Goal: Find specific page/section: Find specific page/section

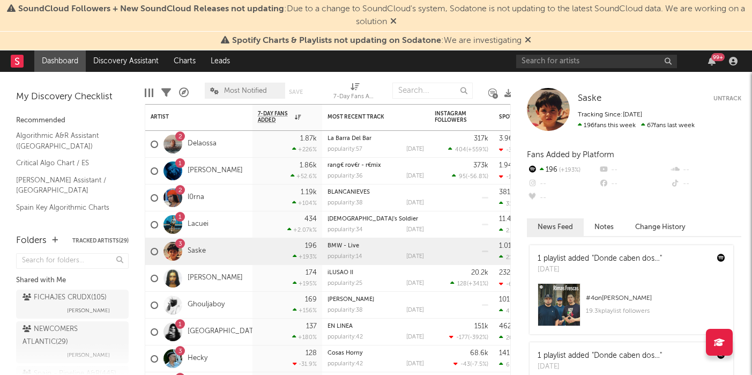
scroll to position [51, 0]
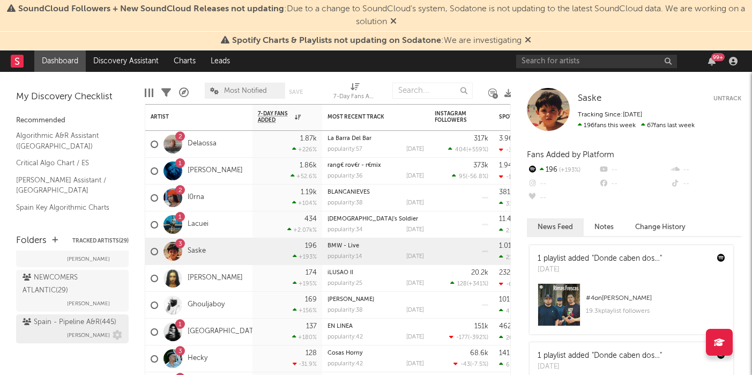
click at [57, 325] on div "Spain - Pipeline A&R ( 445 )" at bounding box center [70, 322] width 94 height 13
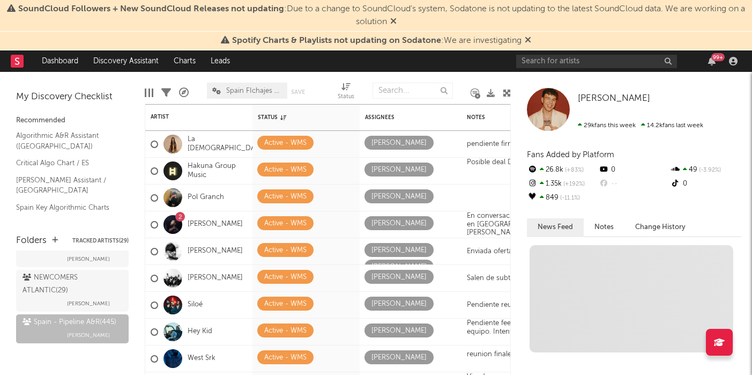
click at [165, 12] on span "SoundCloud Followers + New SoundCloud Releases not updating" at bounding box center [151, 9] width 266 height 9
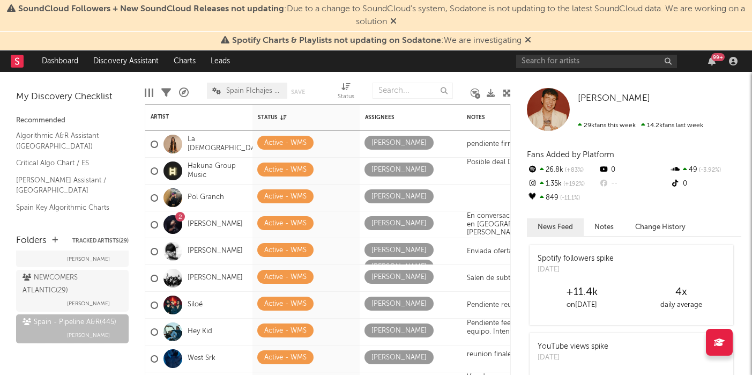
click at [397, 21] on icon at bounding box center [393, 21] width 6 height 9
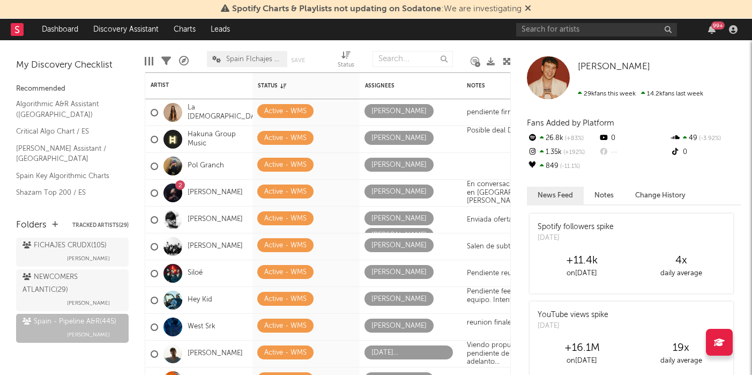
scroll to position [36, 0]
click at [529, 8] on icon at bounding box center [528, 8] width 6 height 9
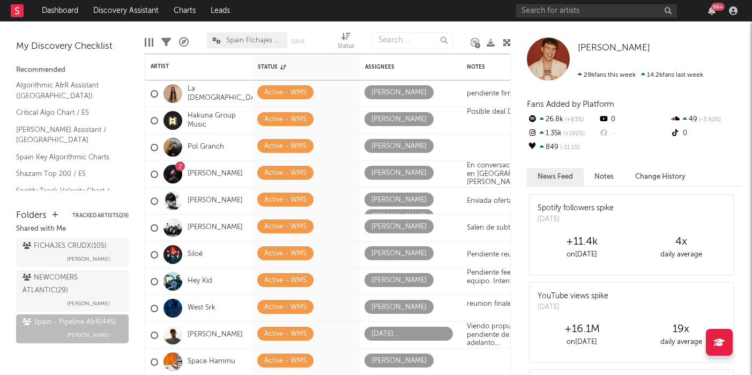
scroll to position [26, 0]
